Goal: Task Accomplishment & Management: Manage account settings

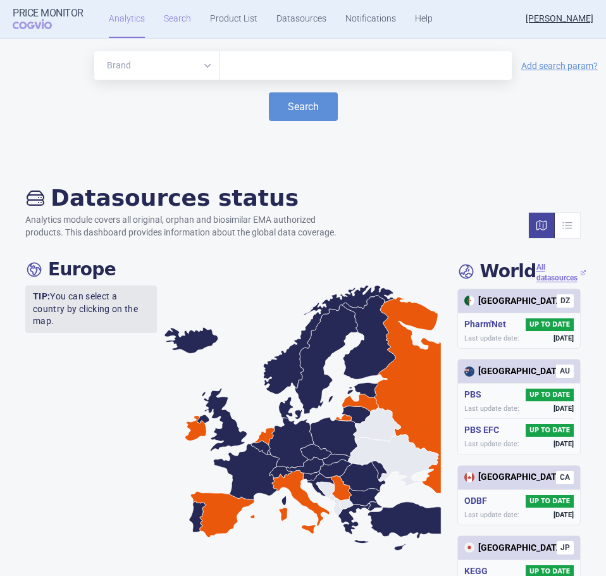
click at [169, 23] on link "Search" at bounding box center [177, 19] width 27 height 38
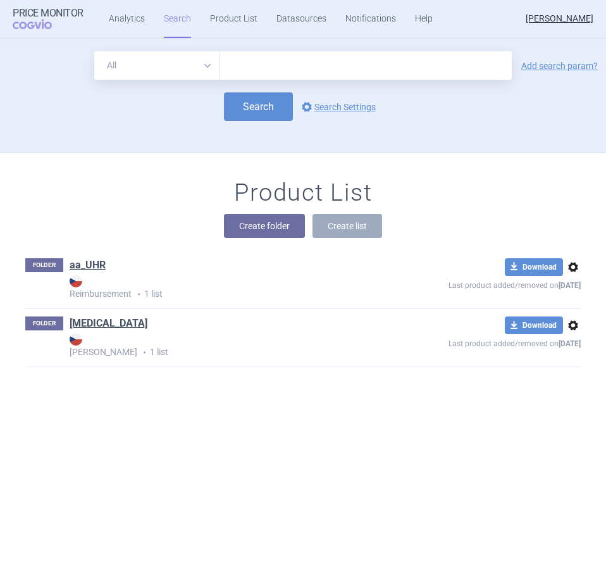
click at [566, 267] on span "options" at bounding box center [573, 266] width 15 height 15
click at [571, 340] on button "Delete" at bounding box center [564, 341] width 40 height 18
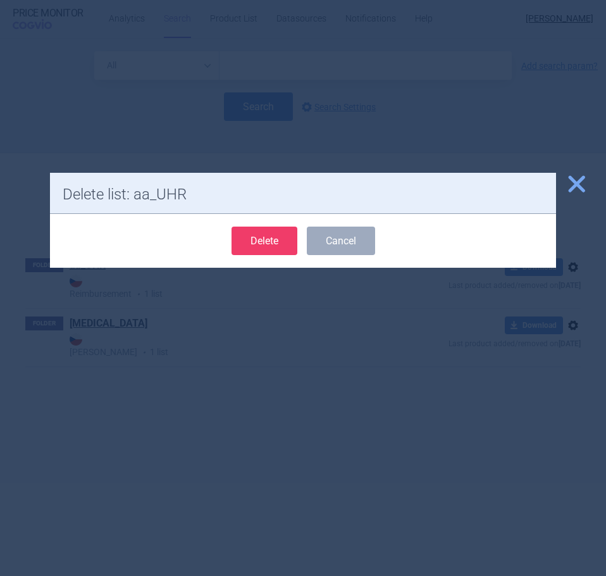
click at [237, 240] on button "Delete" at bounding box center [265, 241] width 66 height 28
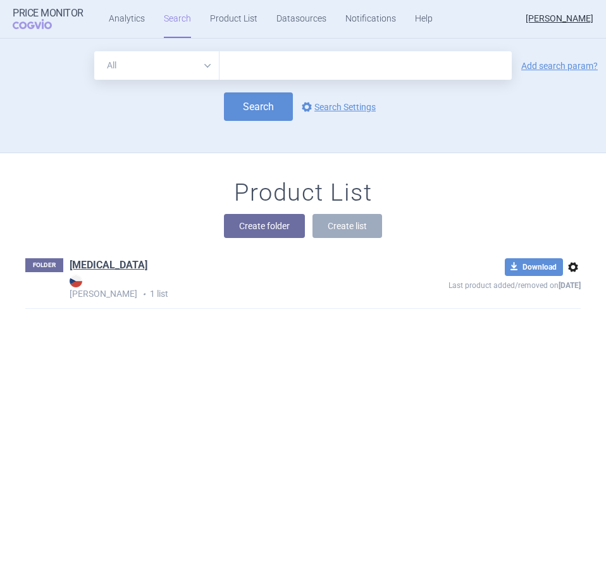
click at [566, 271] on span "options" at bounding box center [573, 266] width 15 height 15
click at [574, 343] on button "Delete" at bounding box center [564, 341] width 40 height 18
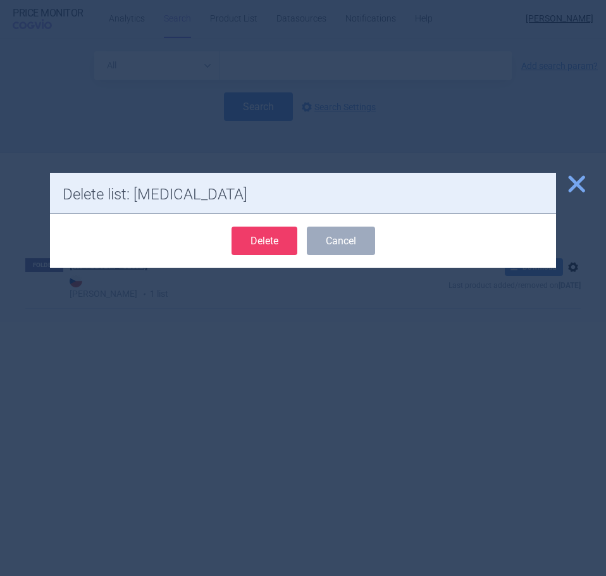
click at [247, 247] on button "Delete" at bounding box center [265, 241] width 66 height 28
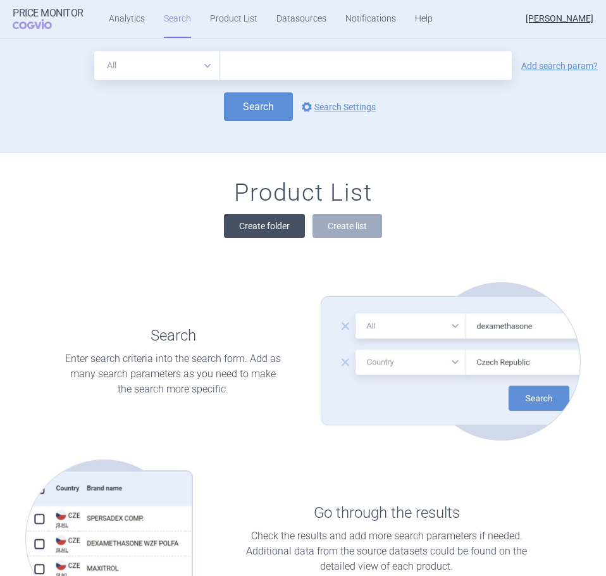
click at [231, 228] on button "Create folder" at bounding box center [264, 226] width 81 height 24
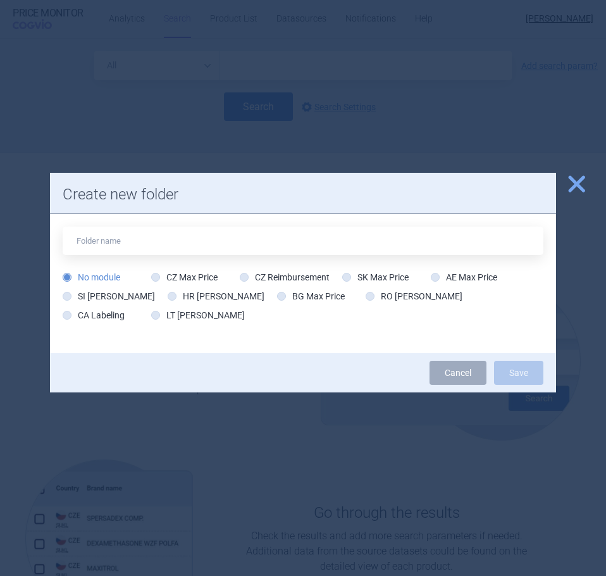
click at [227, 242] on input "text" at bounding box center [303, 241] width 481 height 28
type input "MSD"
click at [155, 273] on icon at bounding box center [155, 277] width 9 height 9
click at [152, 271] on input "CZ Max Price" at bounding box center [158, 277] width 13 height 13
radio input "true"
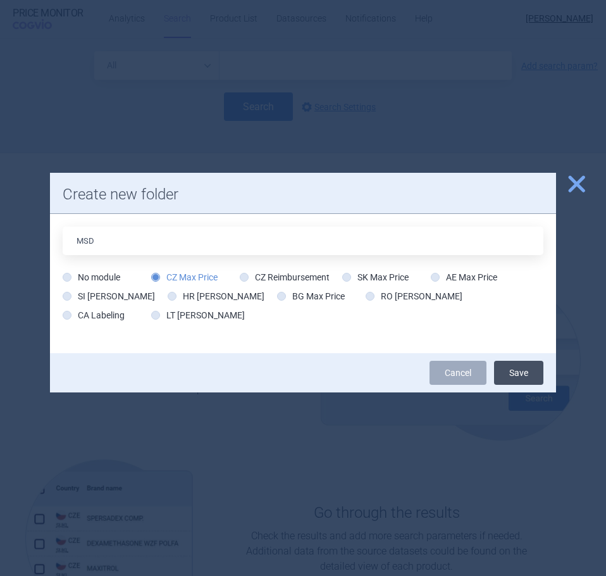
click at [516, 370] on button "Save" at bounding box center [518, 373] width 49 height 24
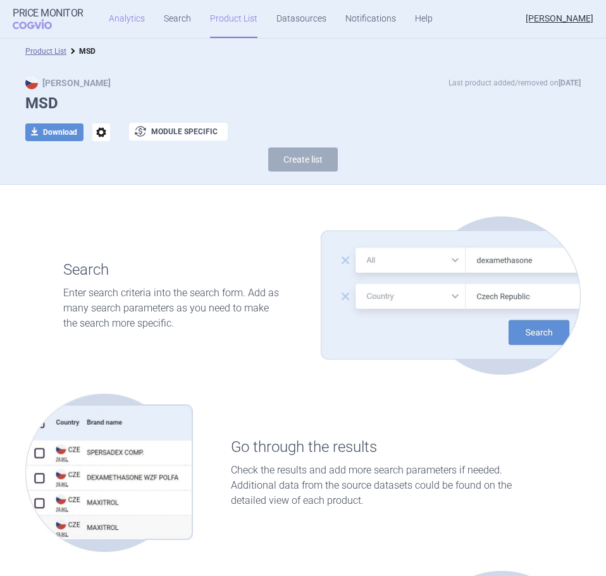
click at [130, 18] on link "Analytics" at bounding box center [127, 19] width 36 height 38
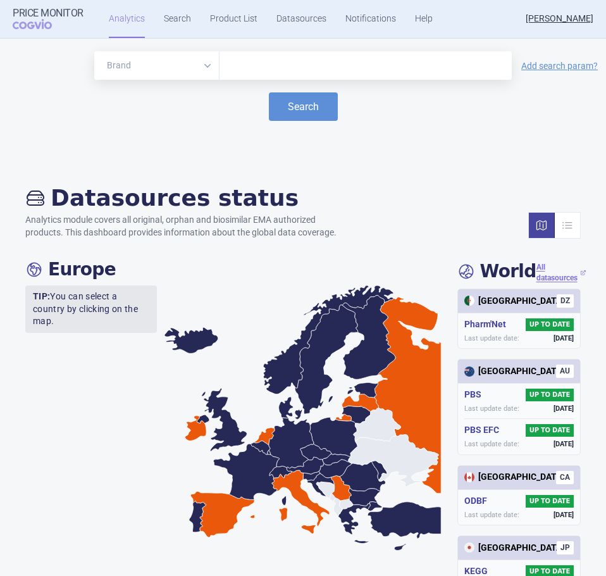
click at [260, 63] on input "text" at bounding box center [366, 66] width 280 height 16
click at [284, 62] on input "text" at bounding box center [366, 66] width 280 height 16
paste input "Capvaxive"
click at [307, 111] on button "Search" at bounding box center [303, 106] width 69 height 28
click at [299, 108] on button "Search" at bounding box center [303, 106] width 69 height 28
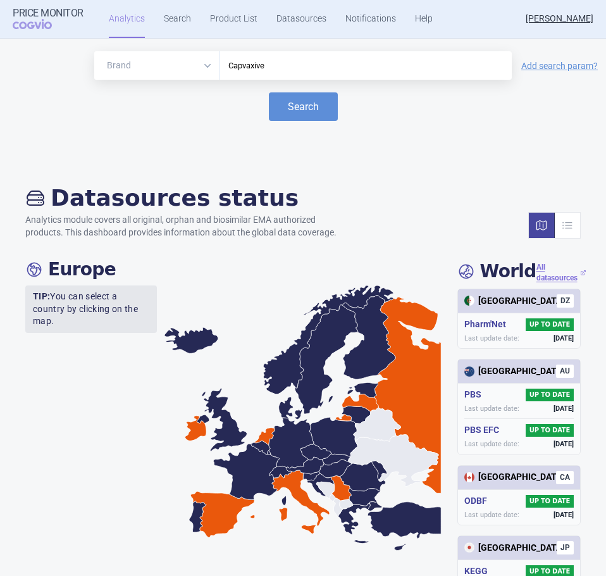
click at [440, 70] on input "Capvaxive" at bounding box center [366, 66] width 280 height 16
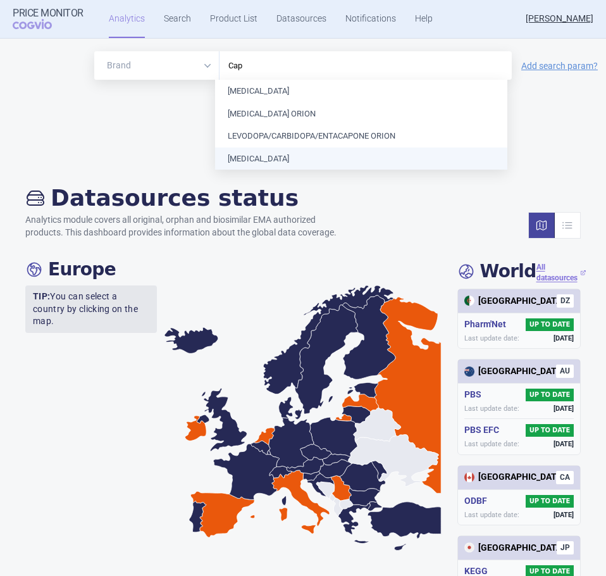
type input "Cap"
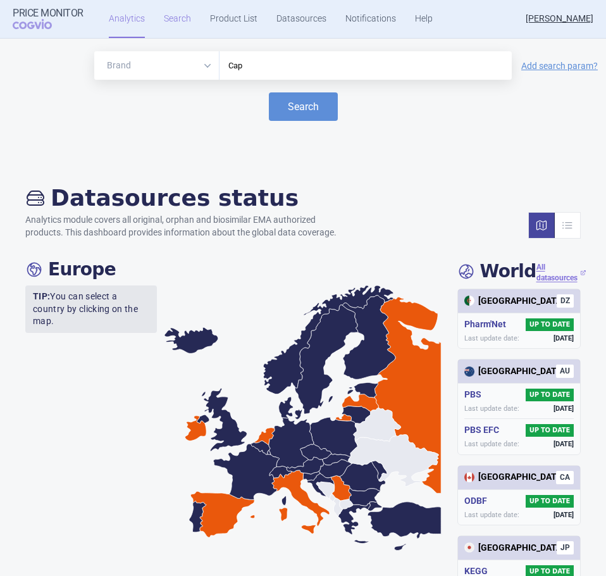
click at [178, 15] on link "Search" at bounding box center [177, 19] width 27 height 38
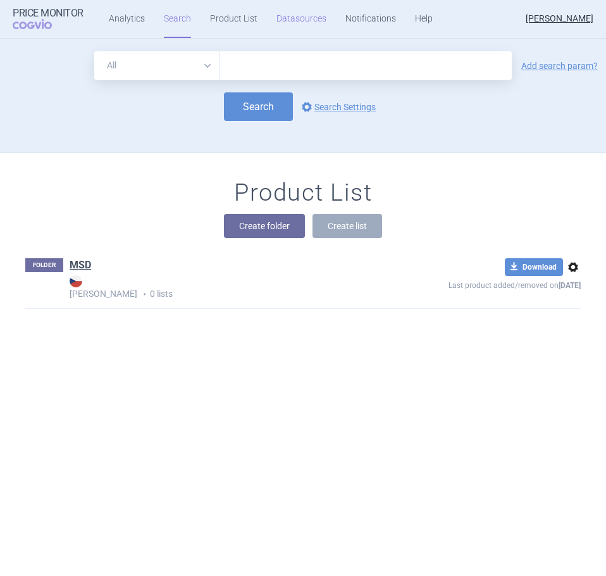
click at [290, 22] on link "Datasources" at bounding box center [302, 19] width 50 height 38
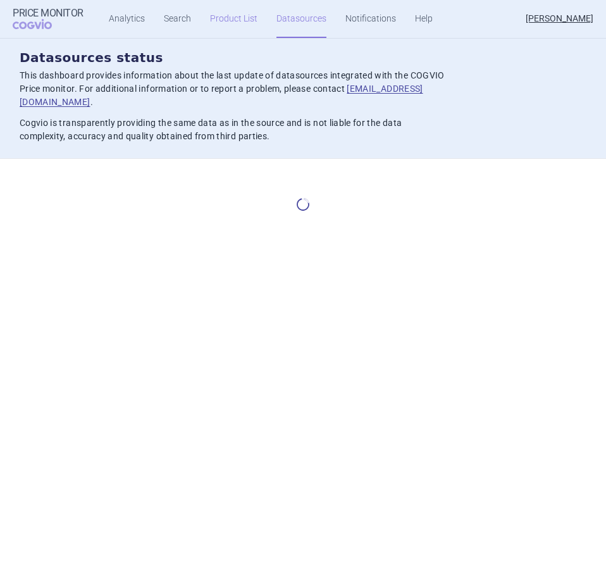
click at [232, 21] on link "Product List" at bounding box center [233, 19] width 47 height 38
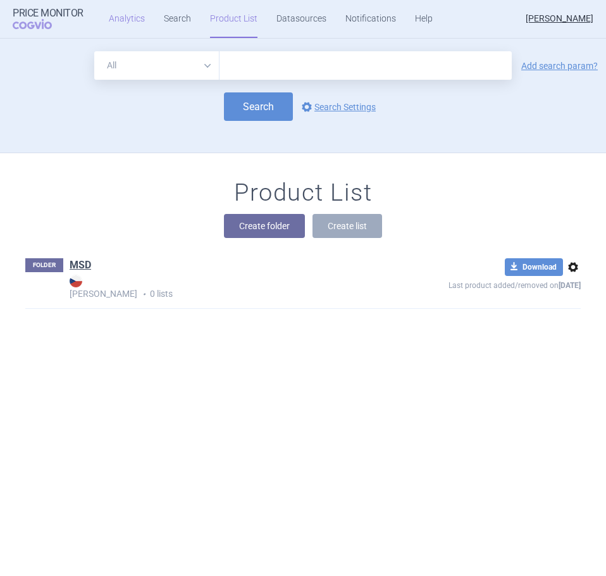
click at [133, 18] on link "Analytics" at bounding box center [127, 19] width 36 height 38
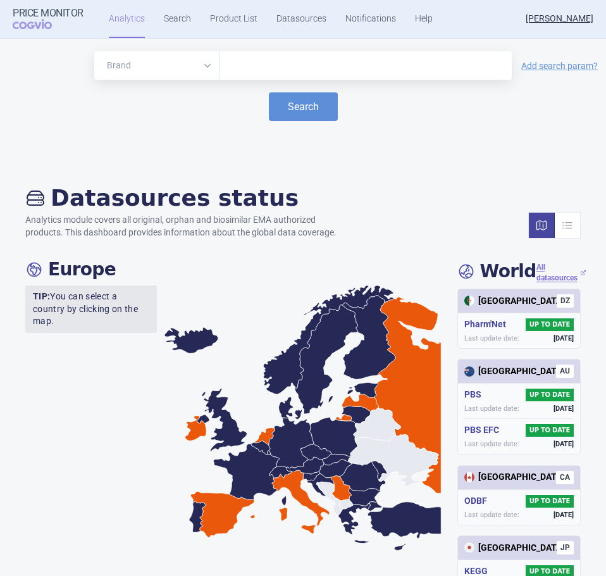
click at [294, 76] on div at bounding box center [366, 65] width 292 height 28
type input "c"
